Goal: Book appointment/travel/reservation

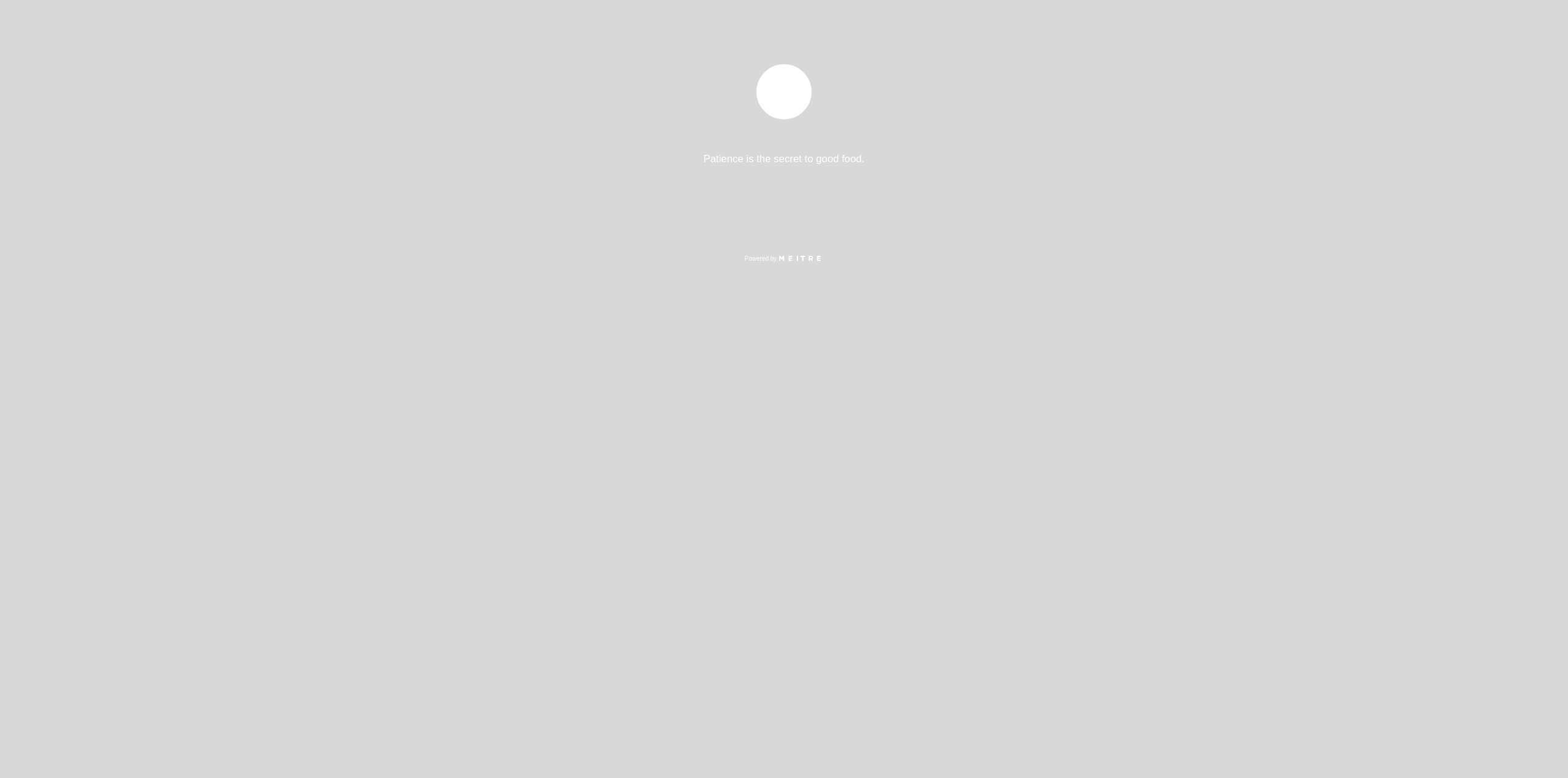
select select "es"
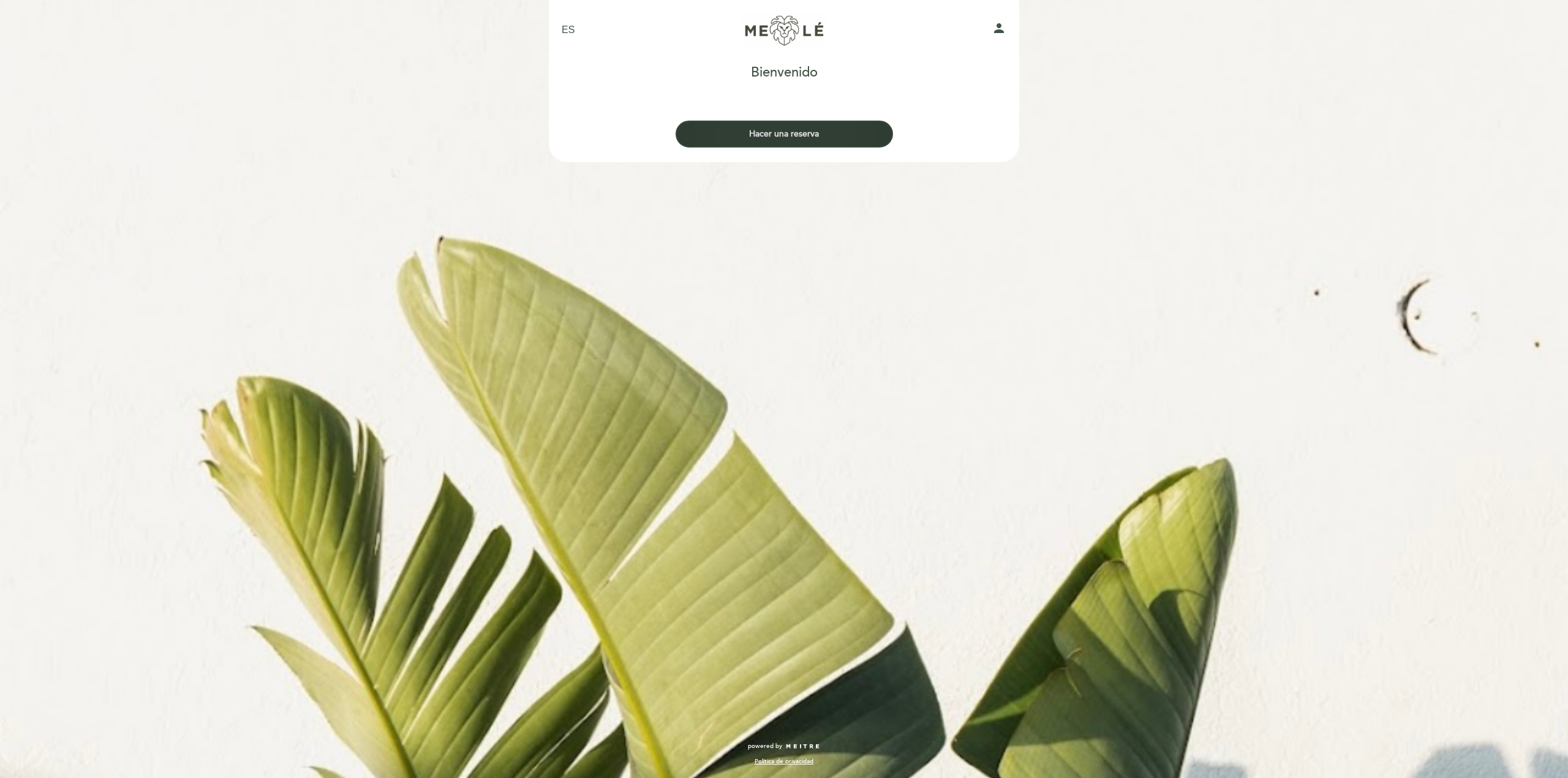
click at [803, 134] on button "Hacer una reserva" at bounding box center [785, 134] width 217 height 27
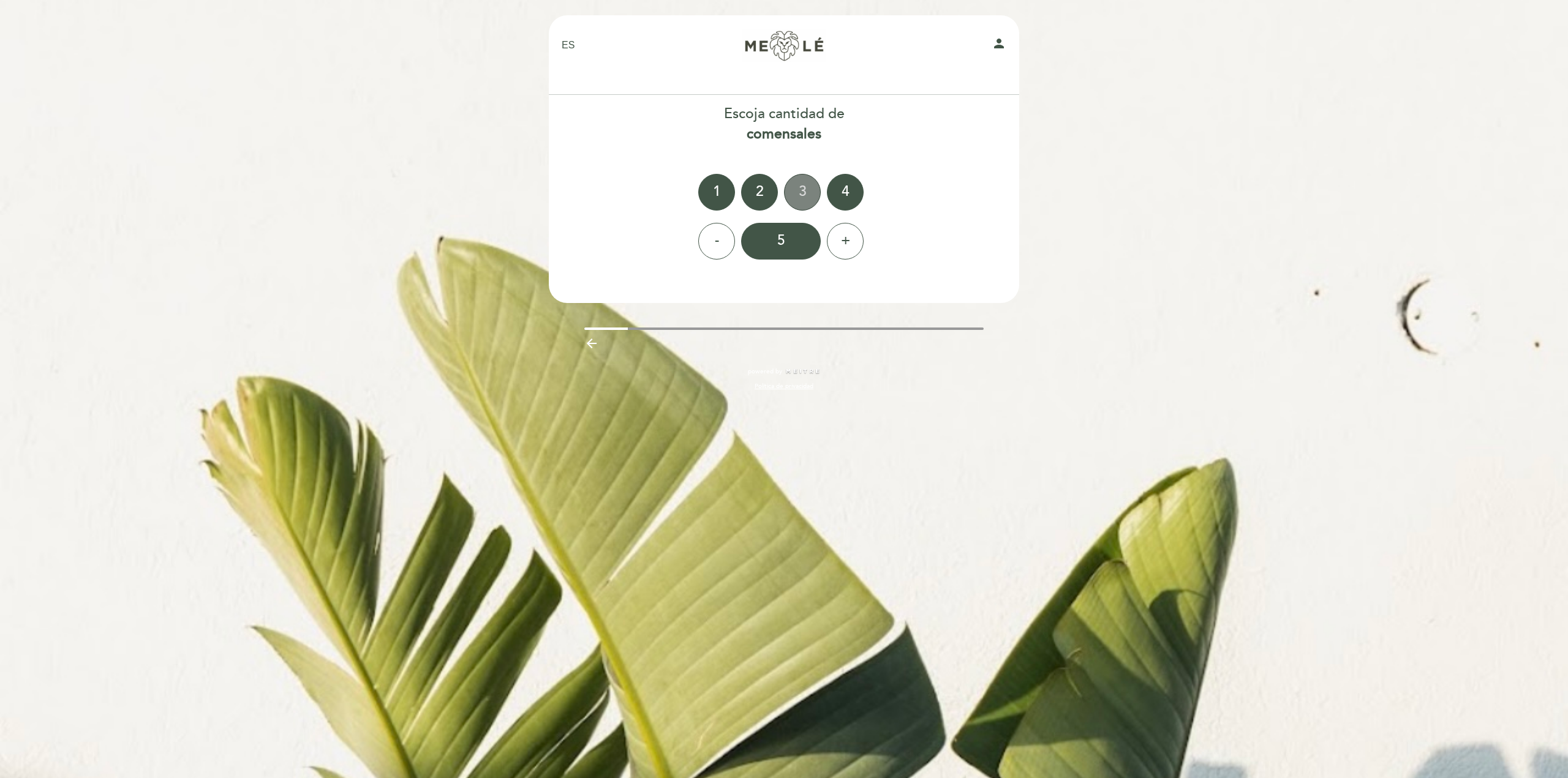
click at [790, 195] on div "3" at bounding box center [802, 192] width 37 height 37
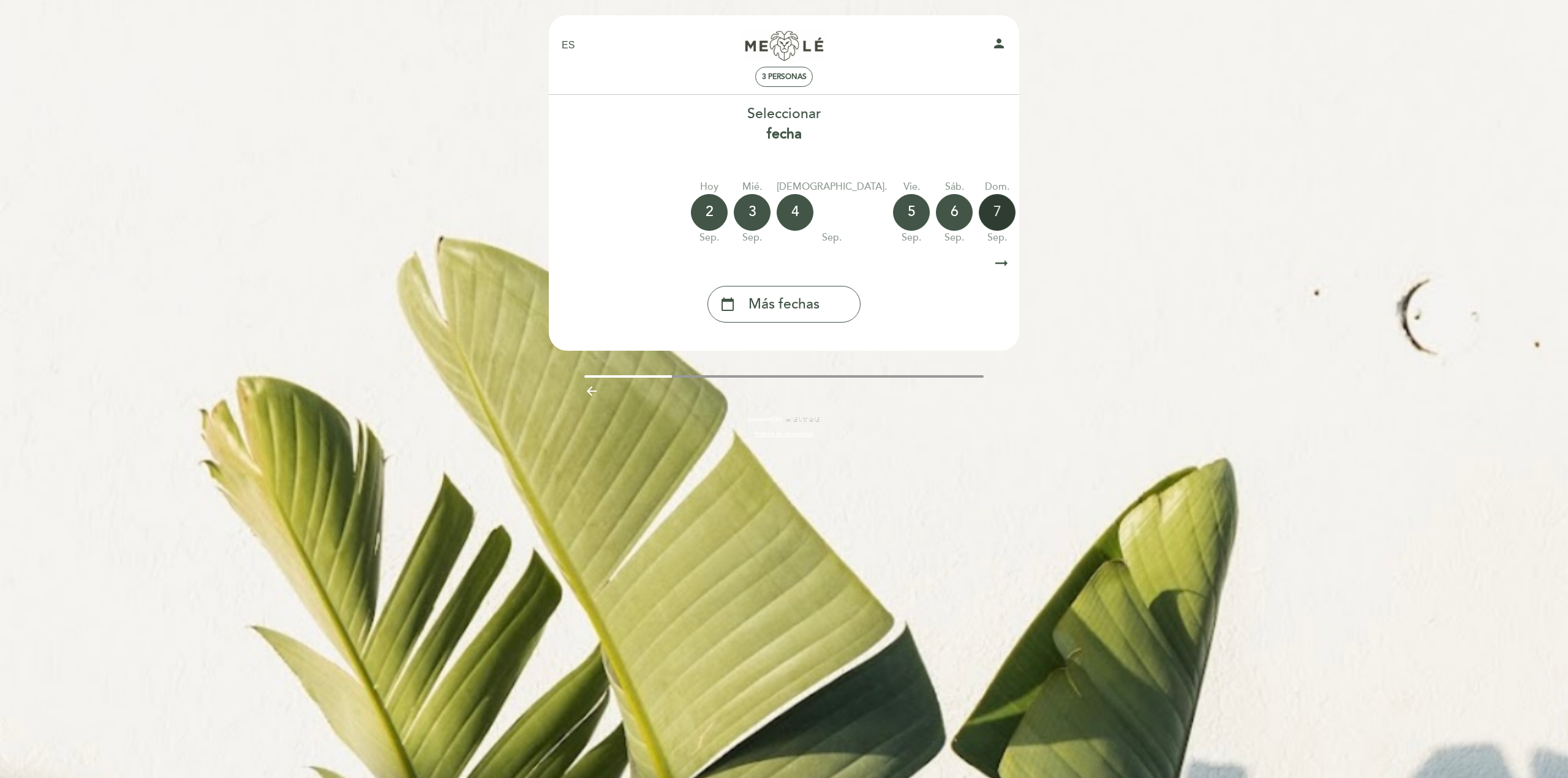
click at [979, 221] on div "7" at bounding box center [997, 212] width 37 height 37
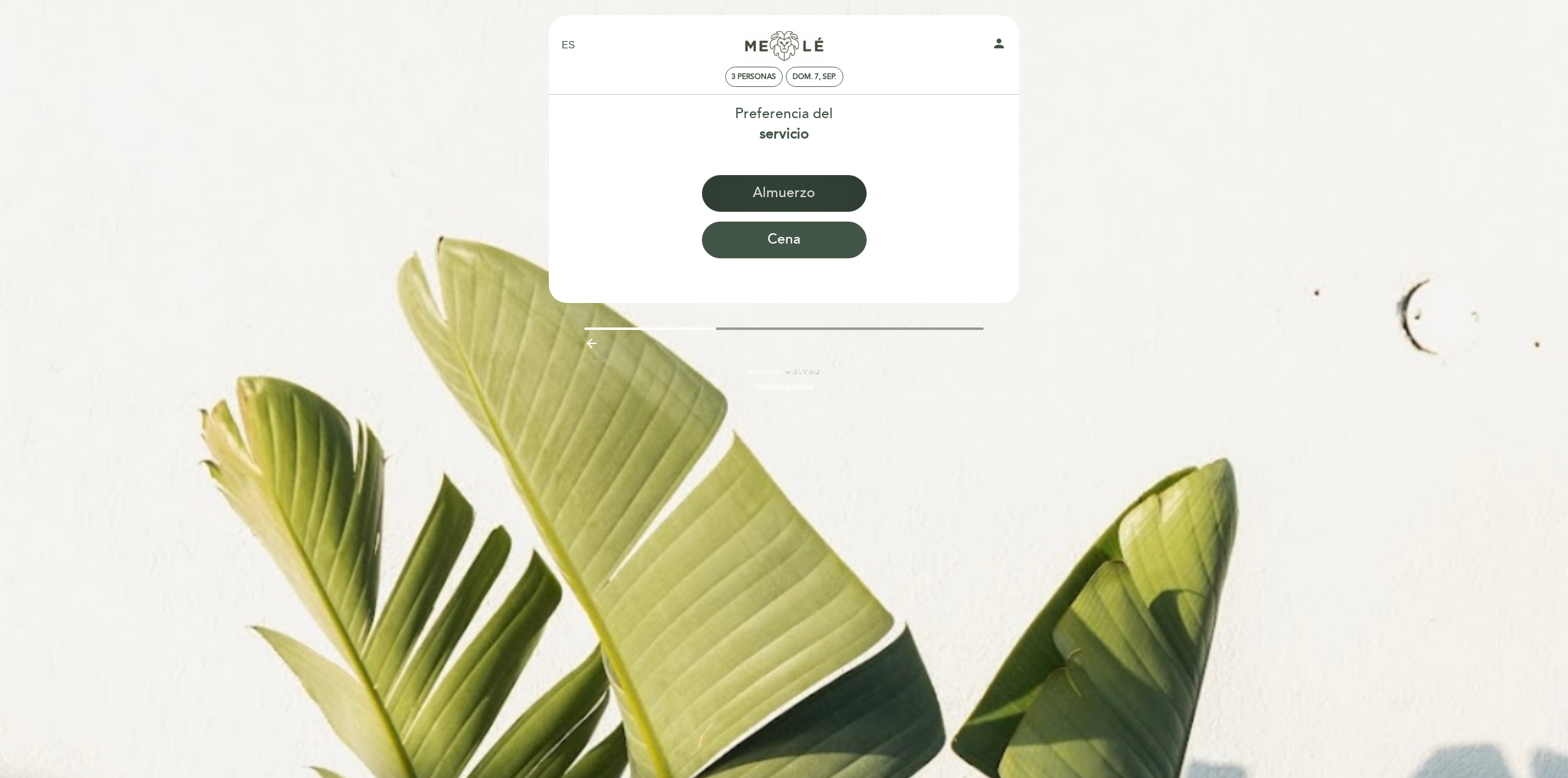
click at [841, 199] on button "Almuerzo" at bounding box center [785, 193] width 165 height 37
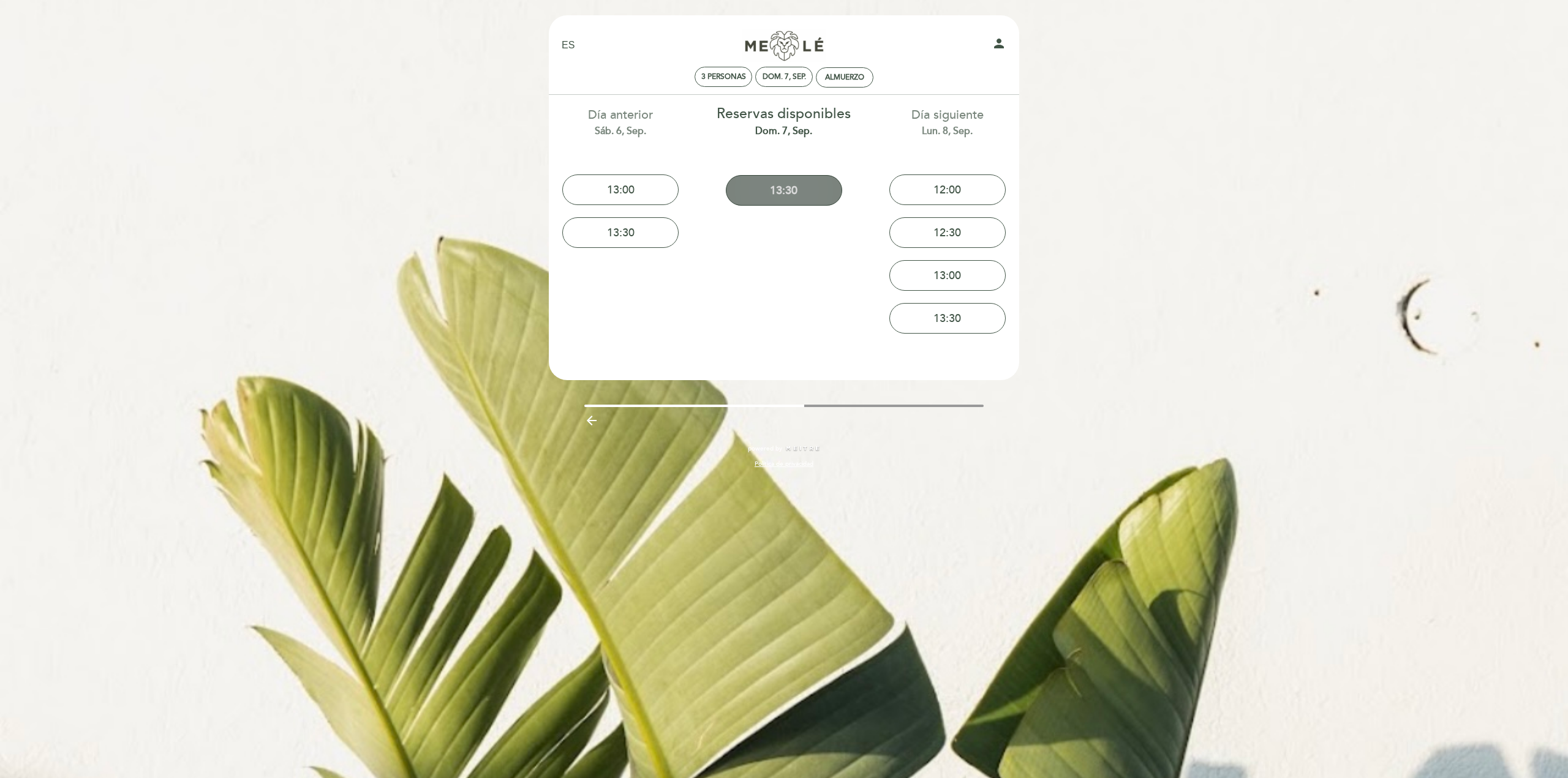
click at [819, 194] on button "13:30" at bounding box center [784, 190] width 116 height 31
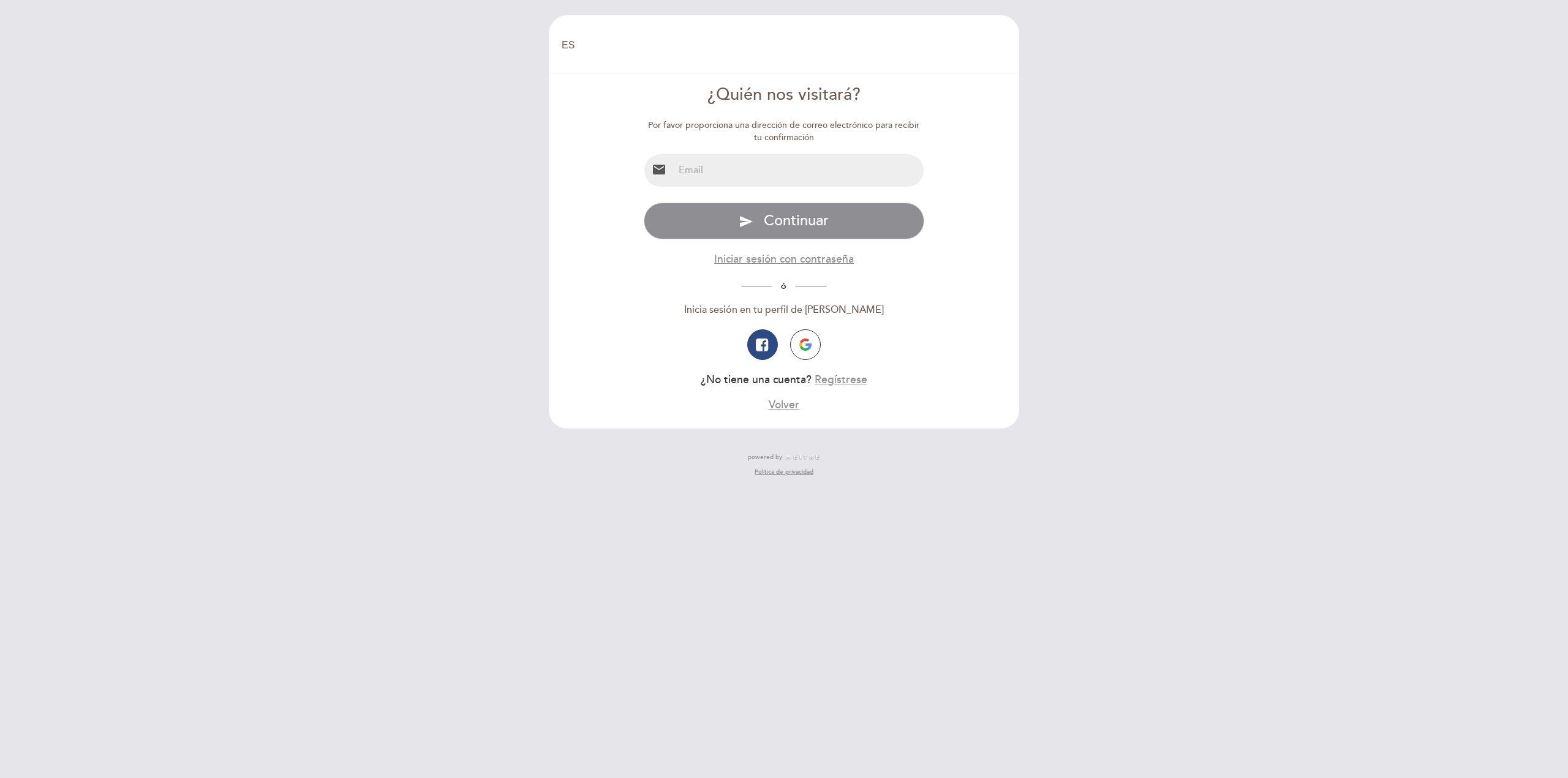
select select "es"
click at [689, 165] on input "email" at bounding box center [799, 170] width 251 height 32
click at [680, 110] on form "¿Quién nos visitará? Por favor proporciona una dirección de correo electrónico …" at bounding box center [784, 248] width 454 height 330
click at [684, 171] on input "email" at bounding box center [799, 170] width 251 height 32
type input "n.di.minico@gmail.com"
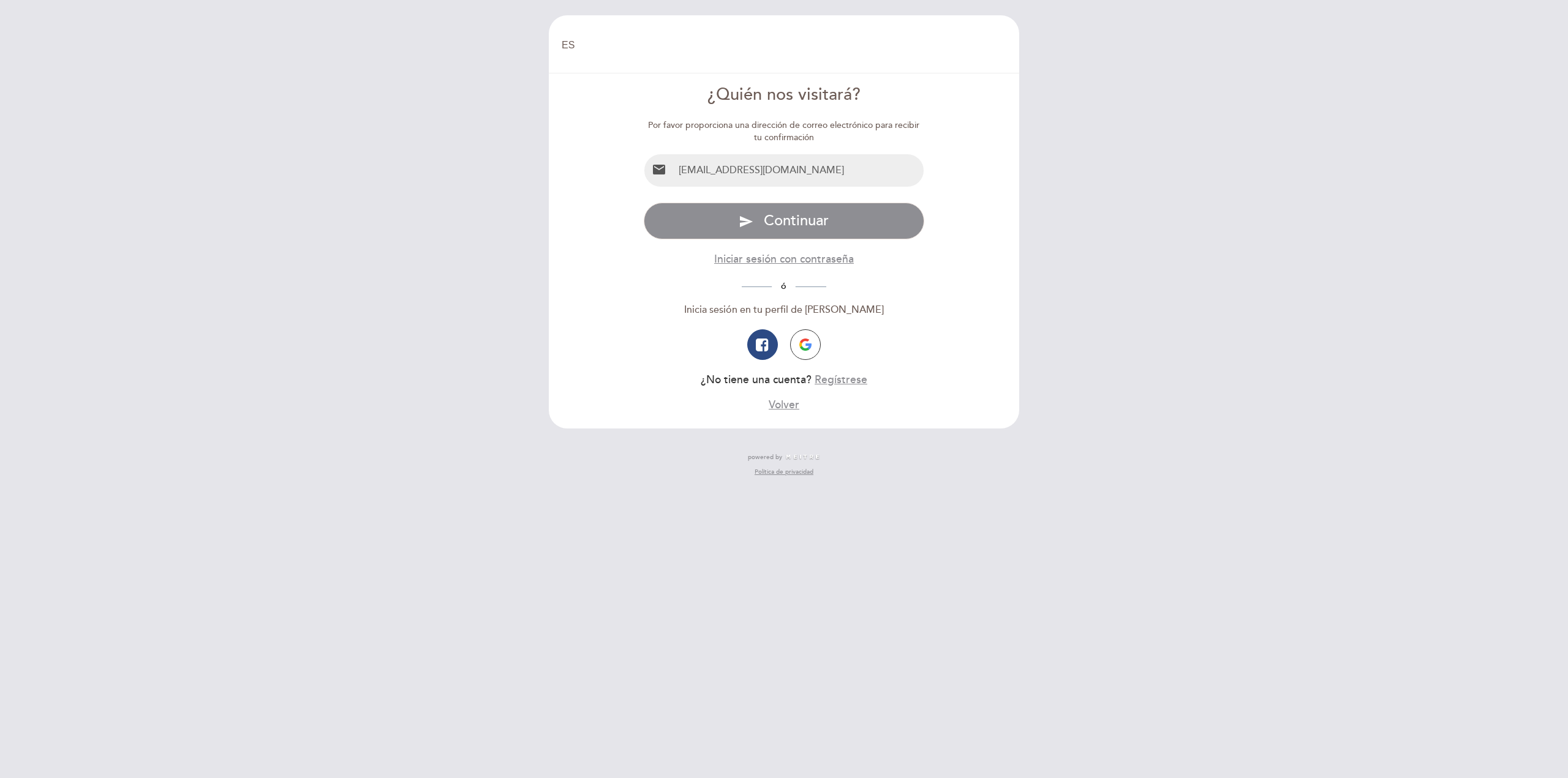
click at [644, 257] on div "Iniciar sesión con contraseña" at bounding box center [785, 259] width 281 height 16
click at [757, 219] on button "send Continuar" at bounding box center [785, 221] width 281 height 37
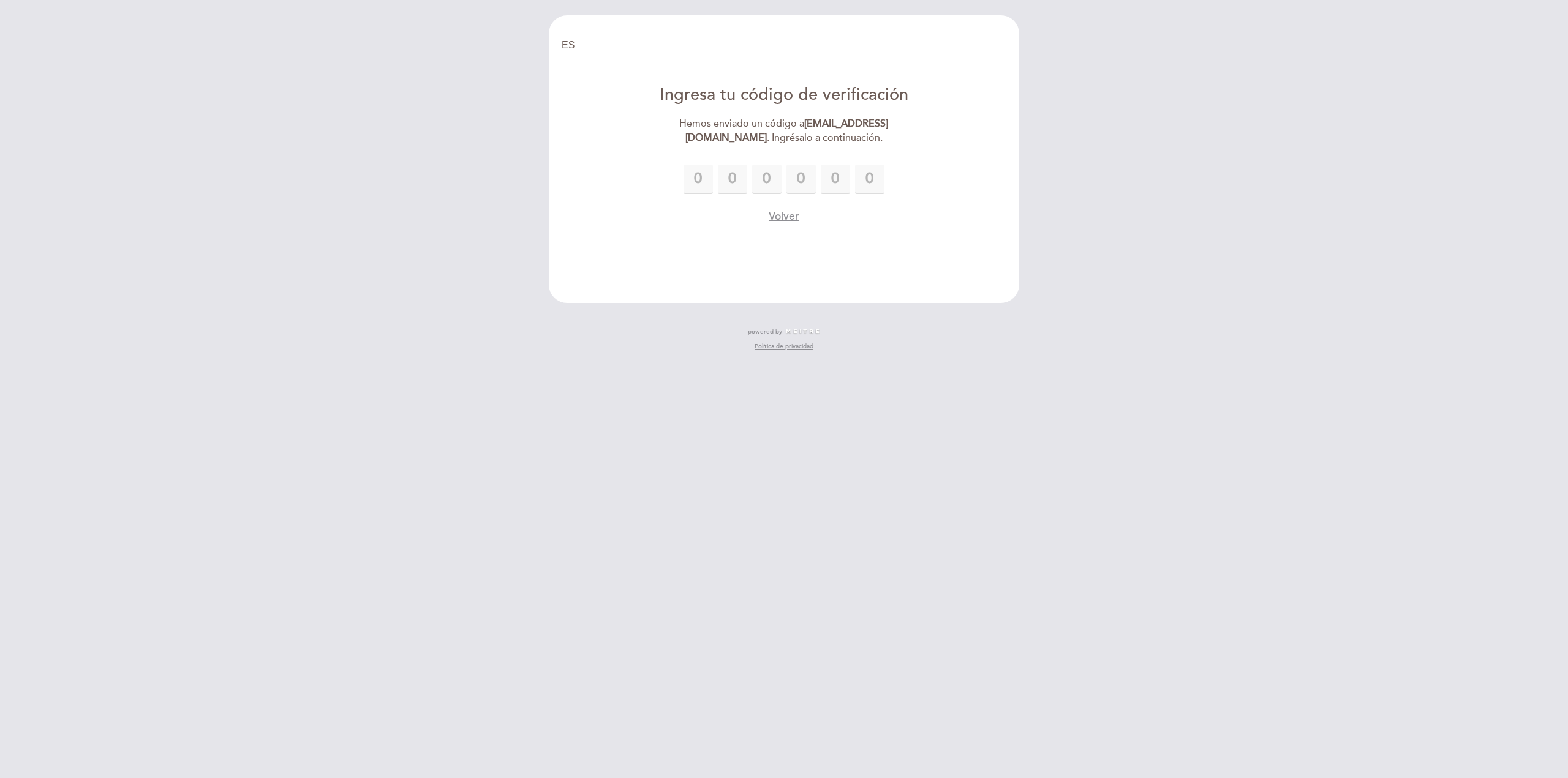
type input "9"
type input "7"
type input "6"
type input "3"
type input "0"
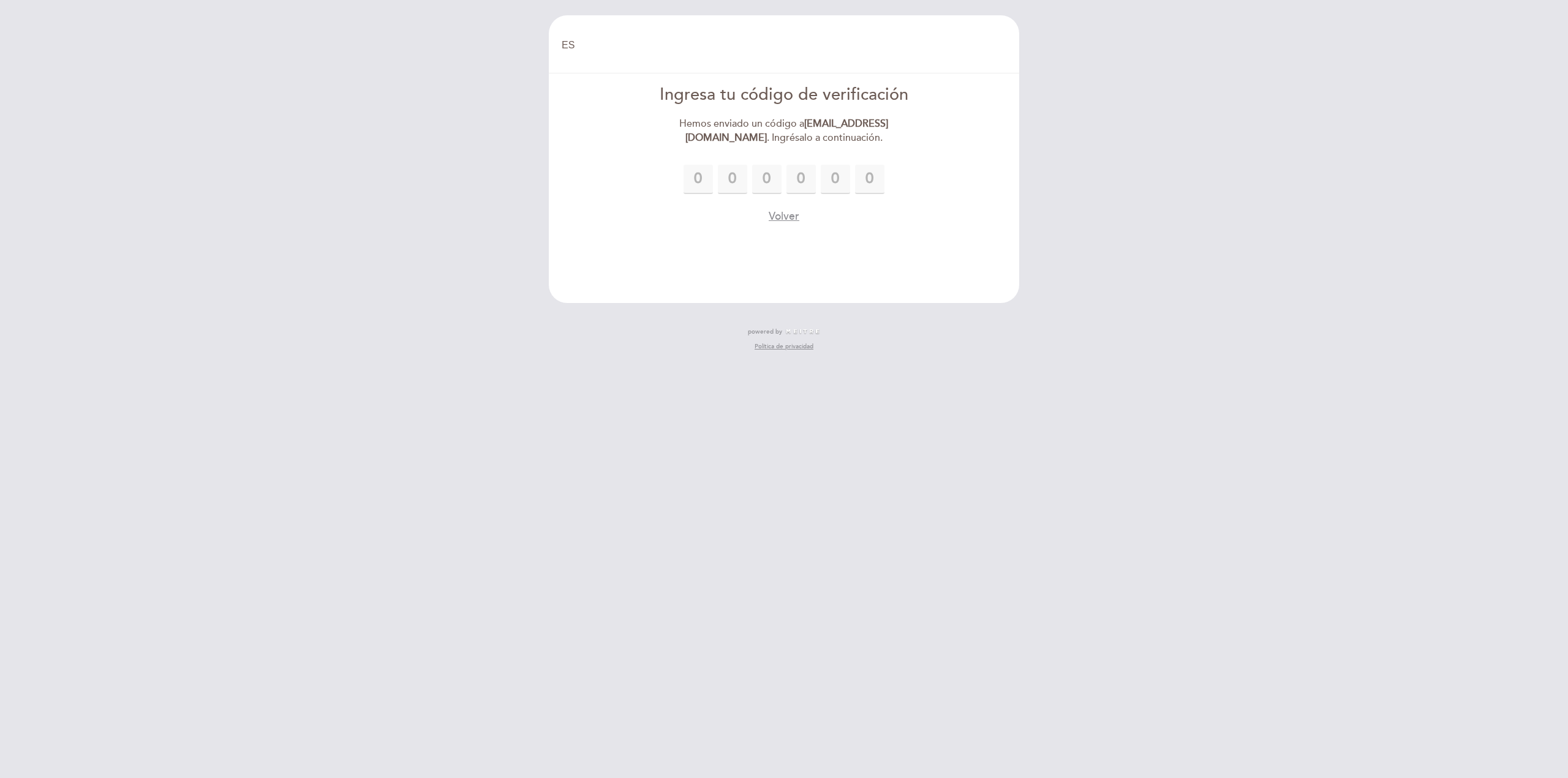
type input "2"
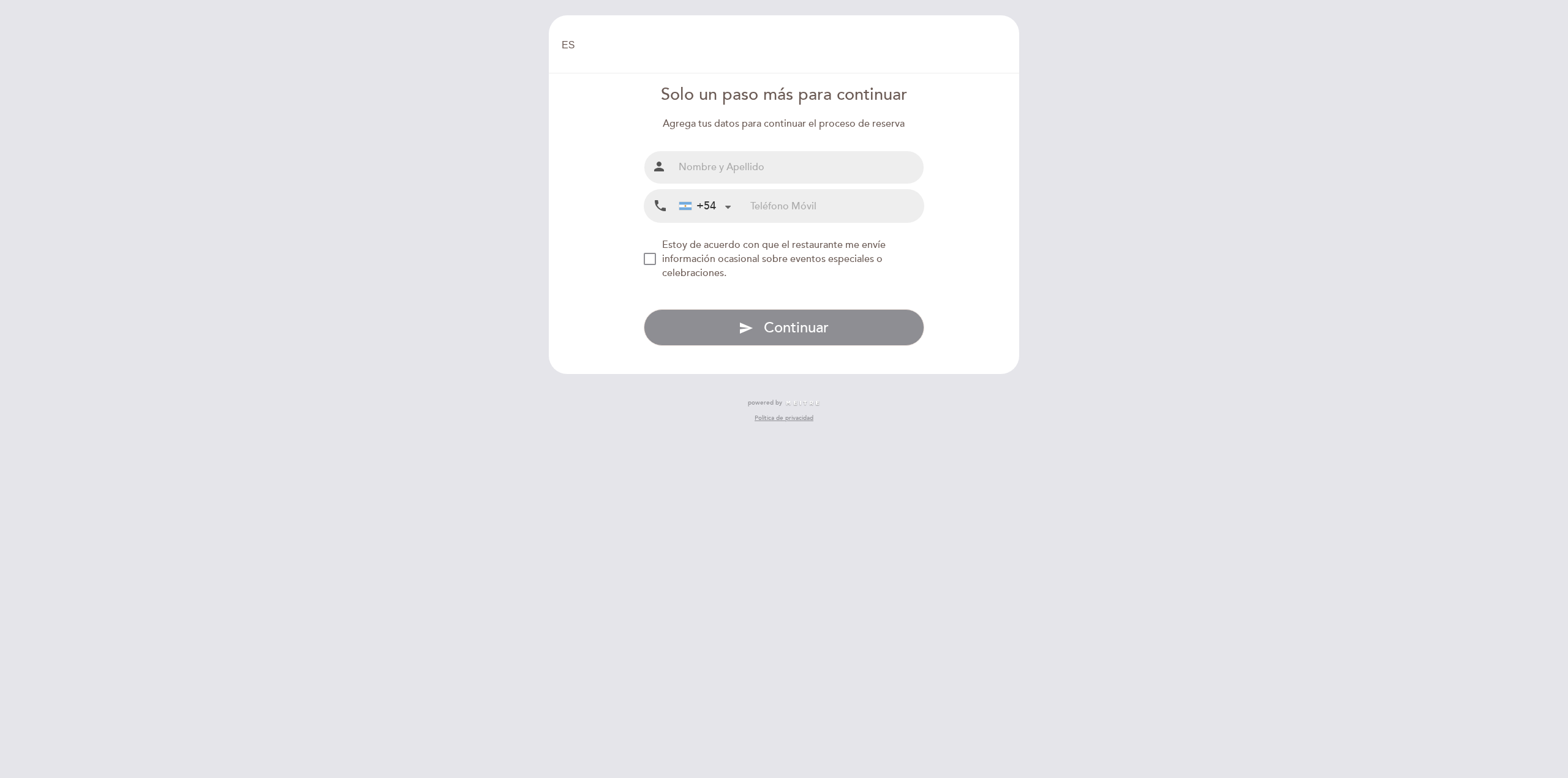
click at [775, 171] on input "text" at bounding box center [799, 167] width 251 height 32
type input "Nicolas Di Minico"
click at [884, 225] on div "Solo un paso más para continuar Agrega tus datos para continuar el proceso de r…" at bounding box center [785, 214] width 281 height 263
click at [890, 222] on input "tel" at bounding box center [836, 206] width 173 height 32
click at [875, 205] on input "tel" at bounding box center [836, 206] width 173 height 32
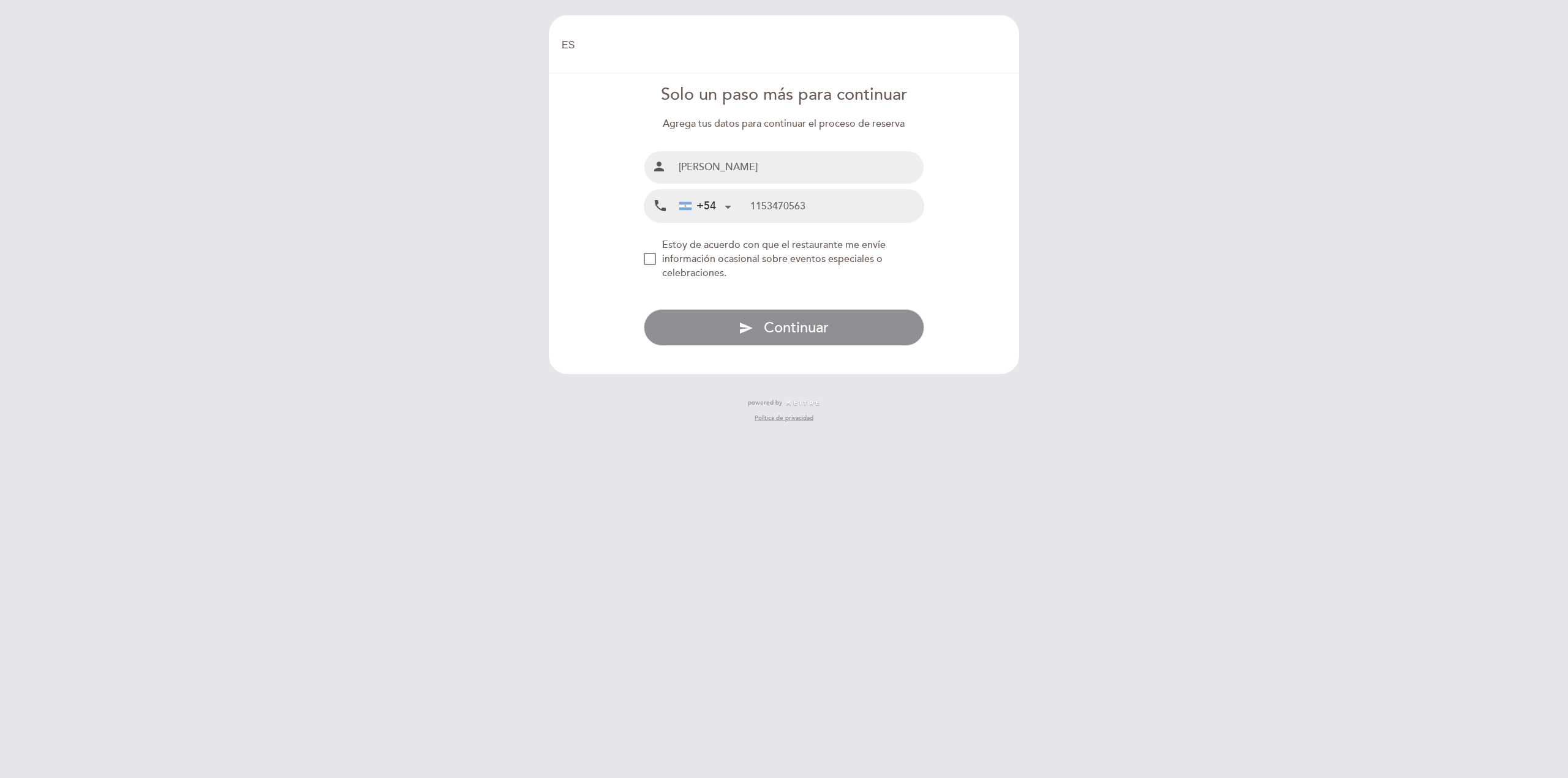
type input "1153470563"
click at [1151, 200] on div "EN ES PT Bienvenido Bienvenido, Cambiar usuario Hacer una reserva Ingresa tu có…" at bounding box center [784, 389] width 1568 height 778
click at [773, 325] on span "Continuar" at bounding box center [796, 328] width 65 height 17
